Goal: Task Accomplishment & Management: Use online tool/utility

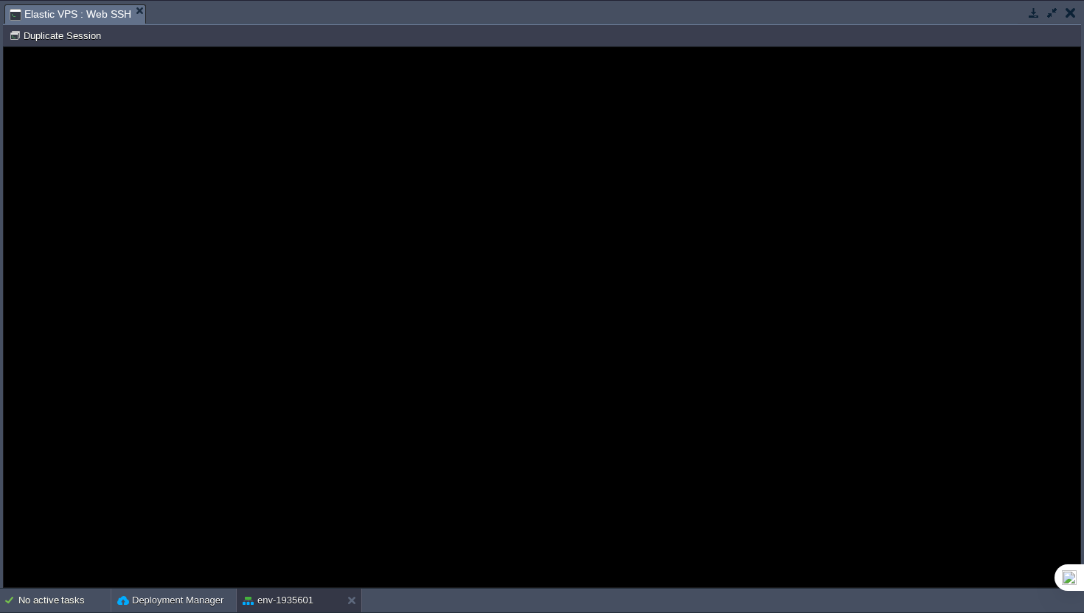
scroll to position [49, 0]
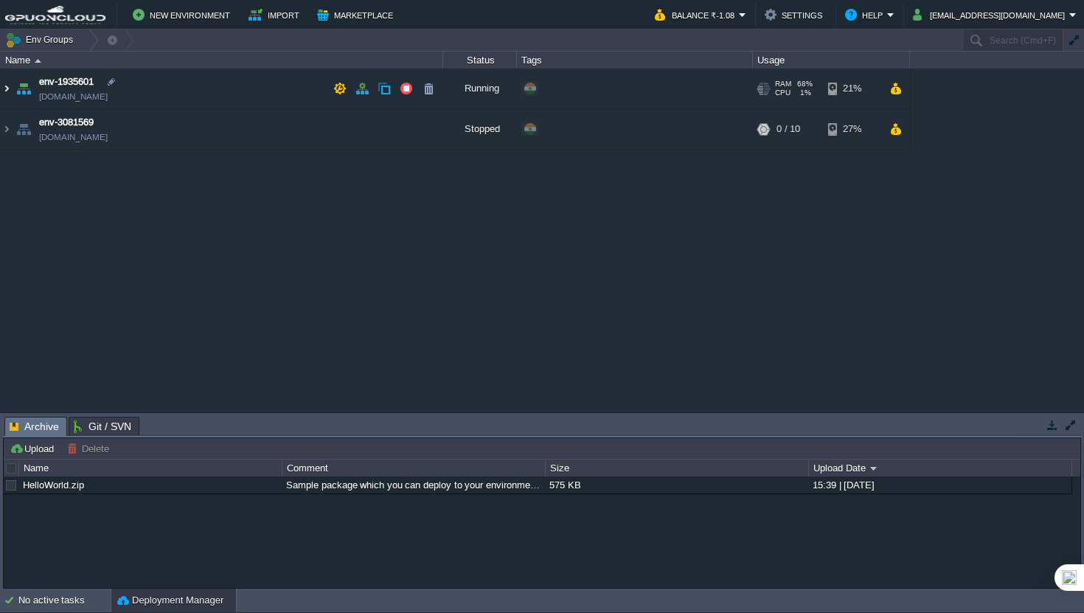
click at [6, 88] on img at bounding box center [7, 89] width 12 height 40
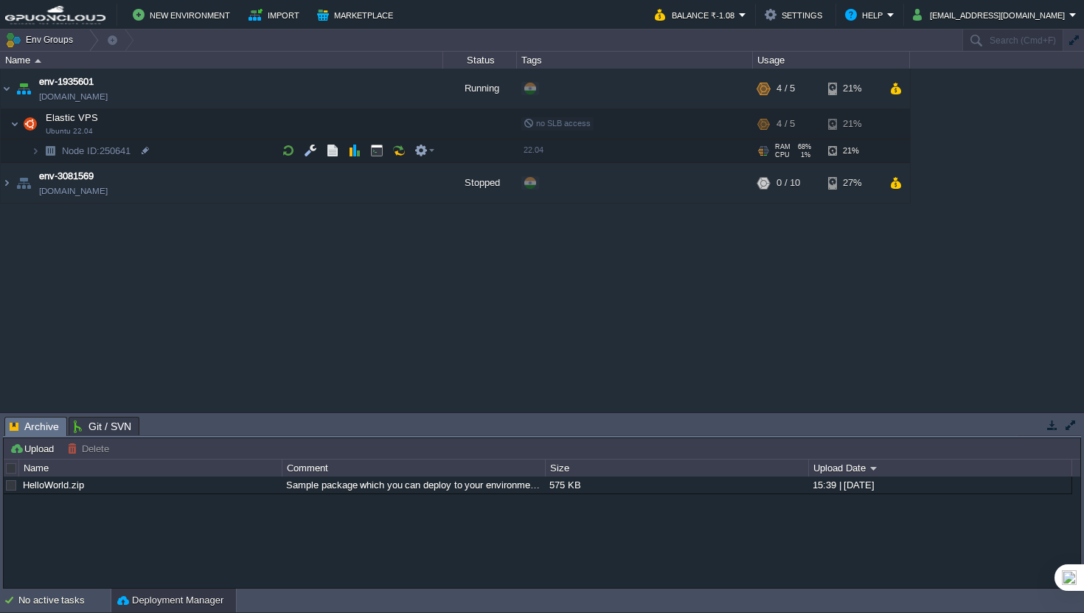
click at [41, 150] on img at bounding box center [50, 150] width 21 height 23
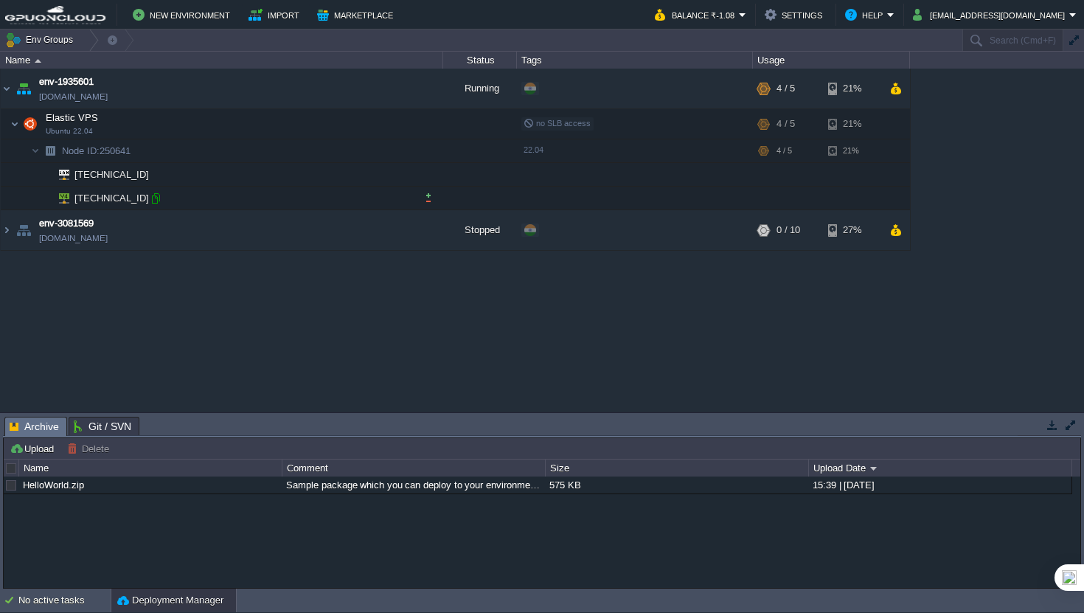
click at [156, 196] on div at bounding box center [155, 198] width 13 height 13
click at [381, 128] on button "button" at bounding box center [376, 123] width 13 height 13
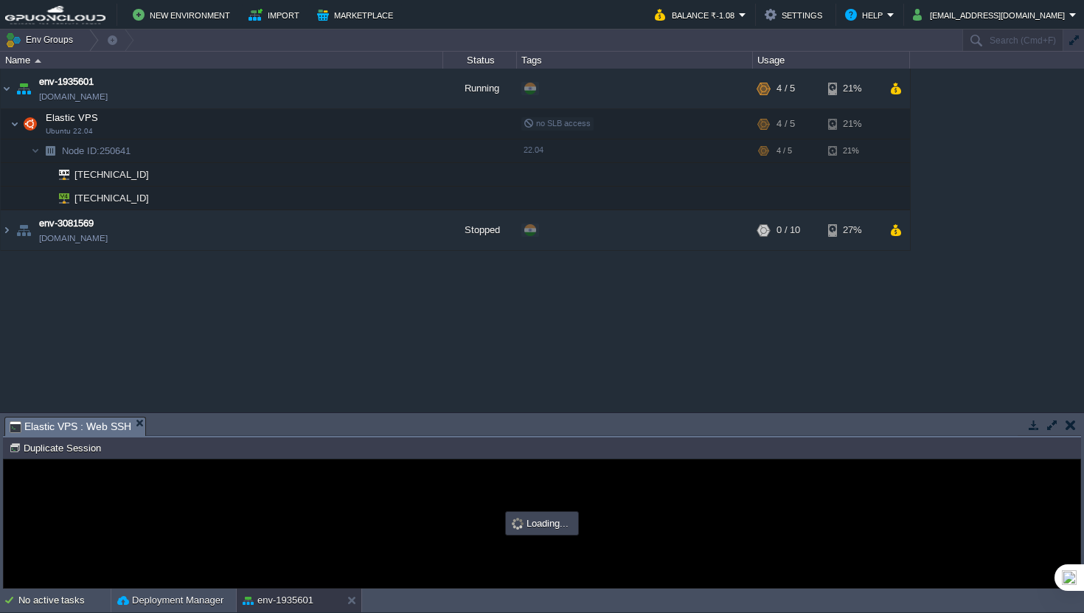
click at [1052, 430] on button "button" at bounding box center [1051, 424] width 13 height 13
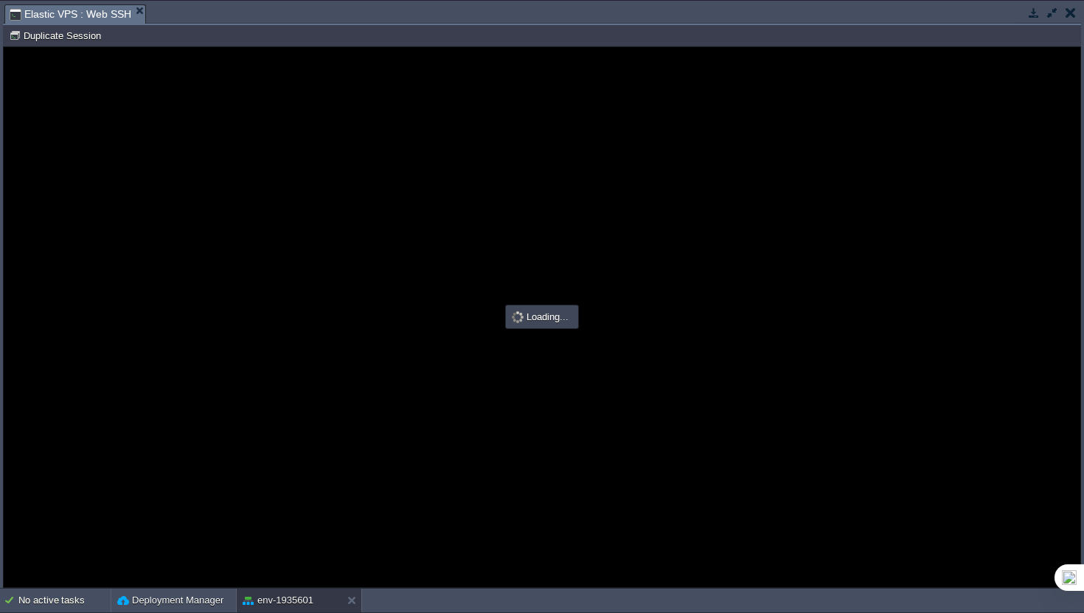
type input "#000000"
click at [254, 88] on div at bounding box center [542, 317] width 1076 height 540
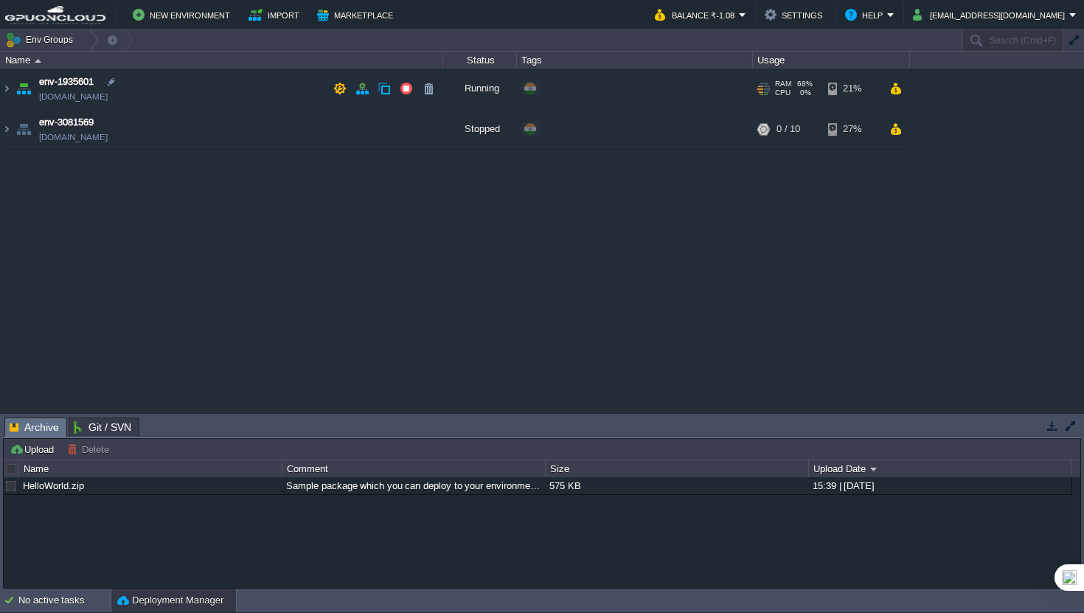
click at [288, 92] on td "env-1935601 env-1935601.in1.gpuoncloud.in" at bounding box center [222, 89] width 442 height 41
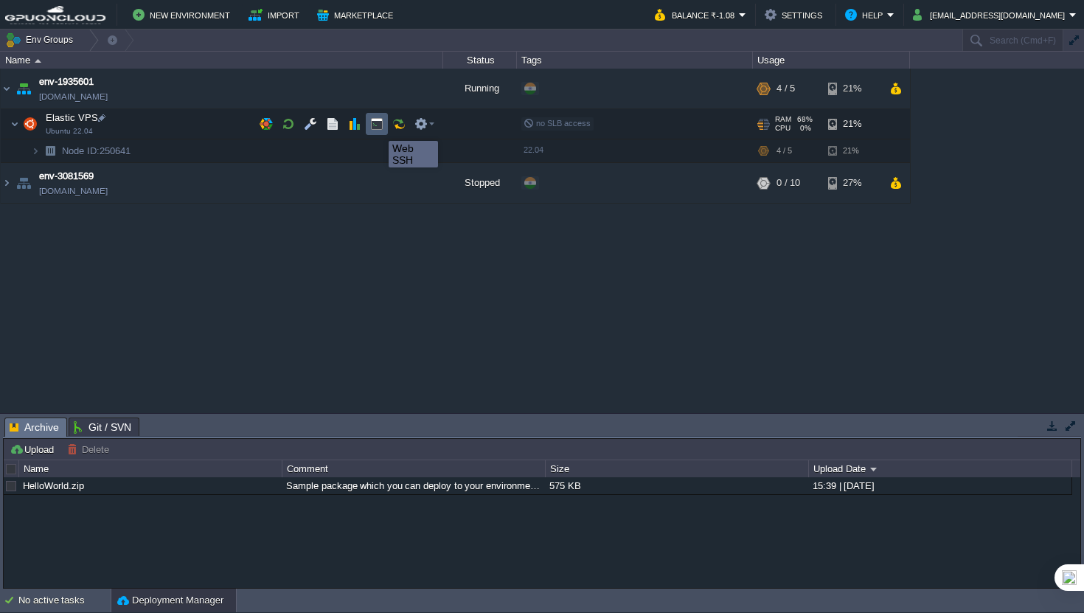
click at [377, 128] on button "button" at bounding box center [376, 123] width 13 height 13
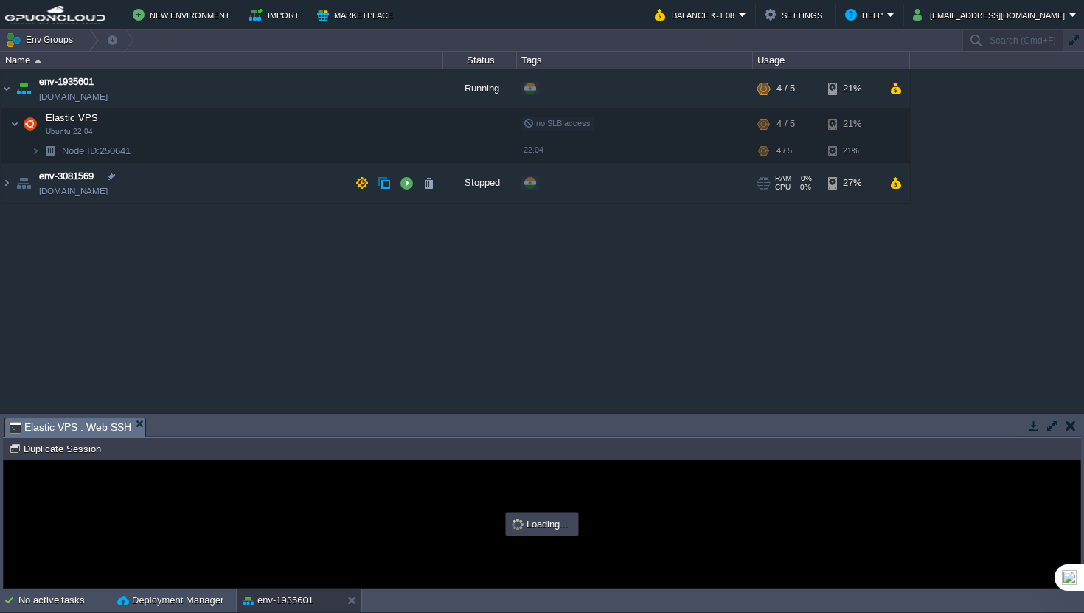
click at [1055, 427] on button "button" at bounding box center [1051, 425] width 13 height 13
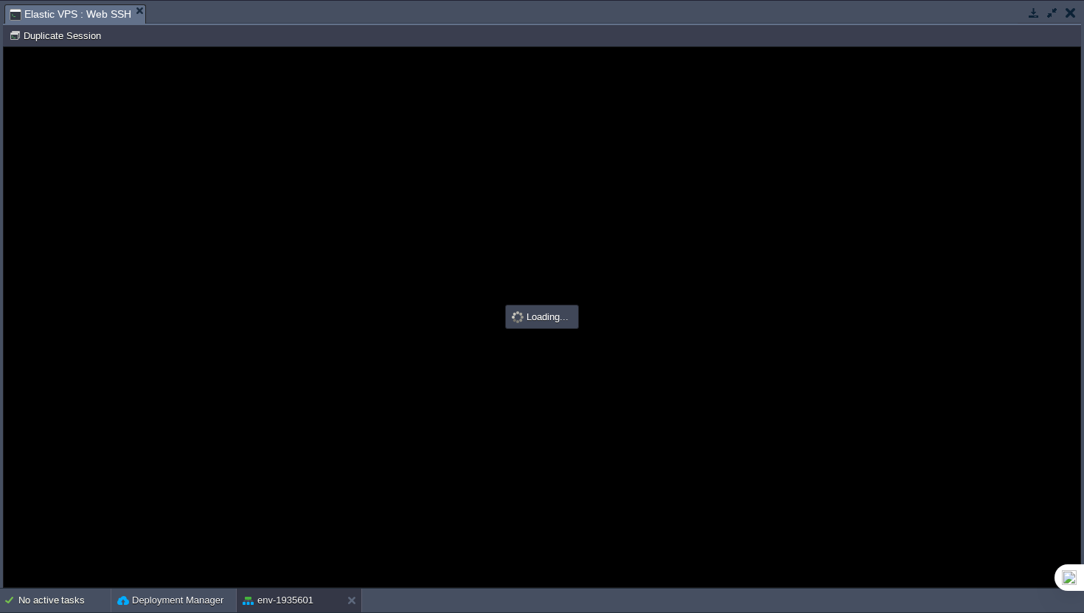
type input "#000000"
